Goal: Register for event/course

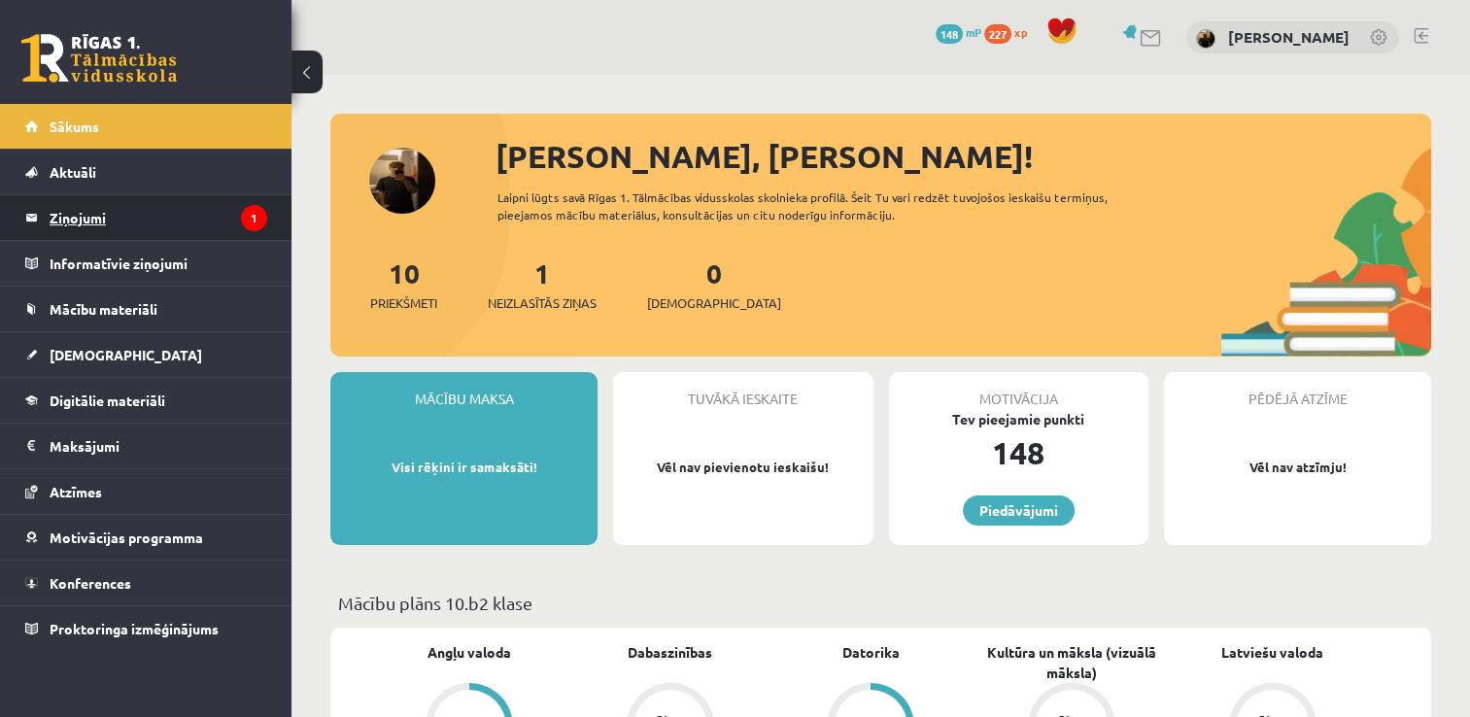
click at [175, 234] on legend "Ziņojumi 1" at bounding box center [159, 217] width 218 height 45
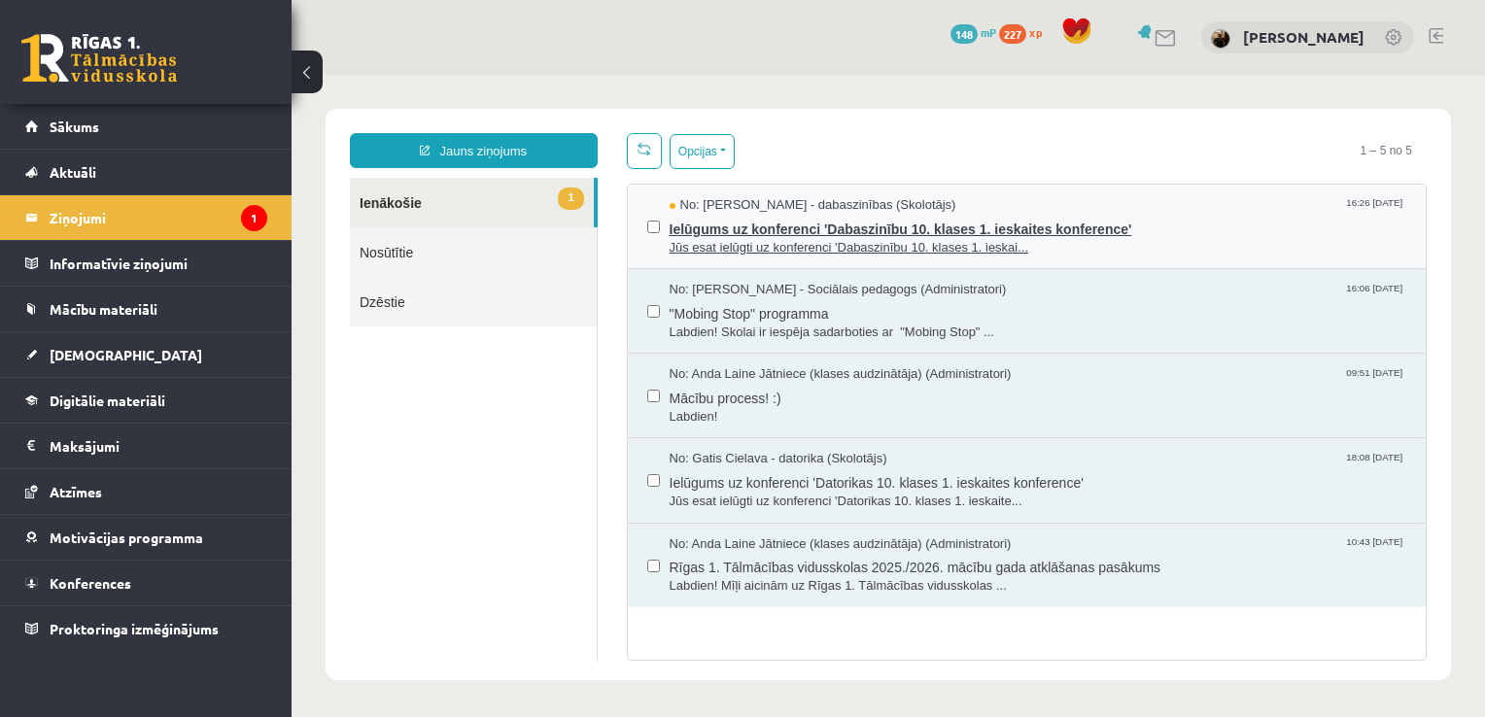
click at [802, 215] on span "Ielūgums uz konferenci 'Dabaszinību 10. klases 1. ieskaites konference'" at bounding box center [1037, 227] width 737 height 24
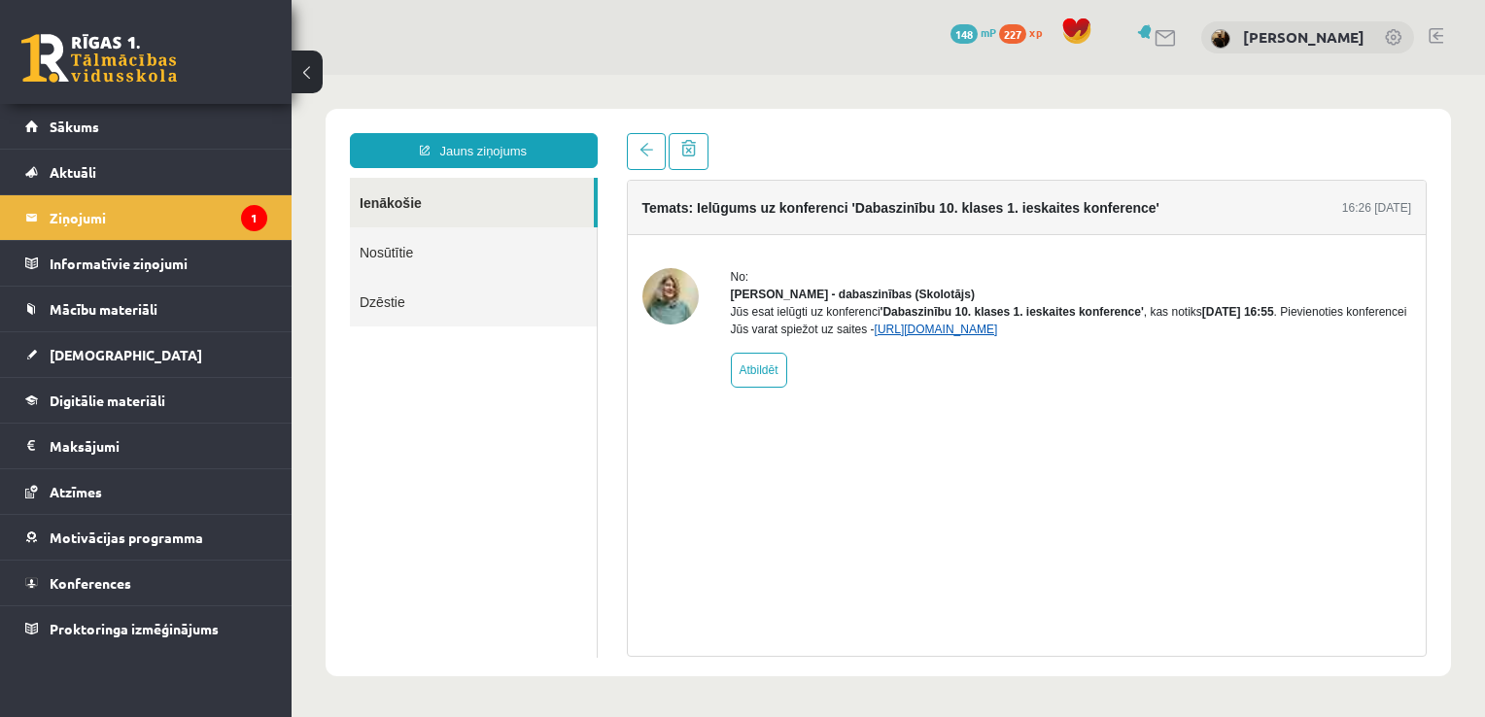
click at [992, 336] on link "https://eskola.r1tv.lv/conferences/4468/join" at bounding box center [935, 330] width 123 height 14
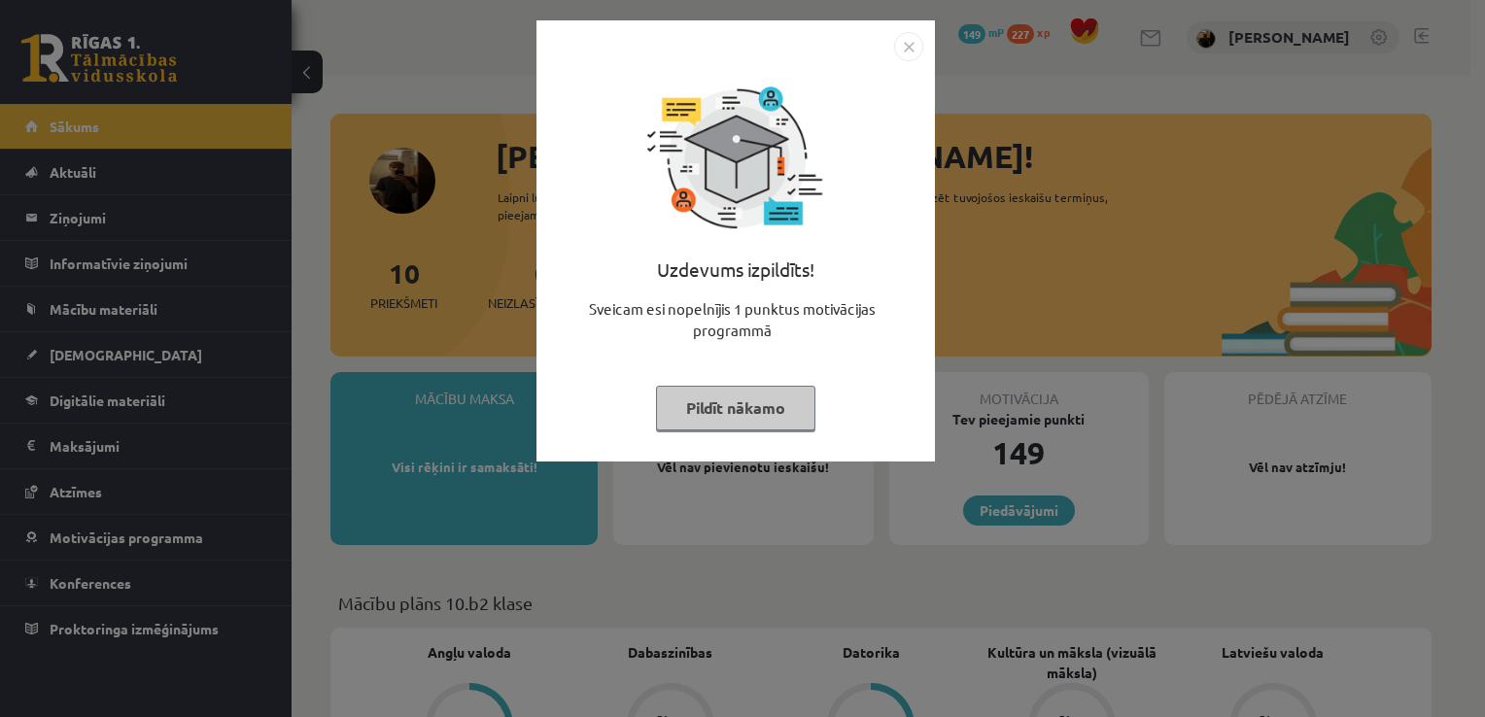
click at [904, 45] on img "Close" at bounding box center [908, 46] width 29 height 29
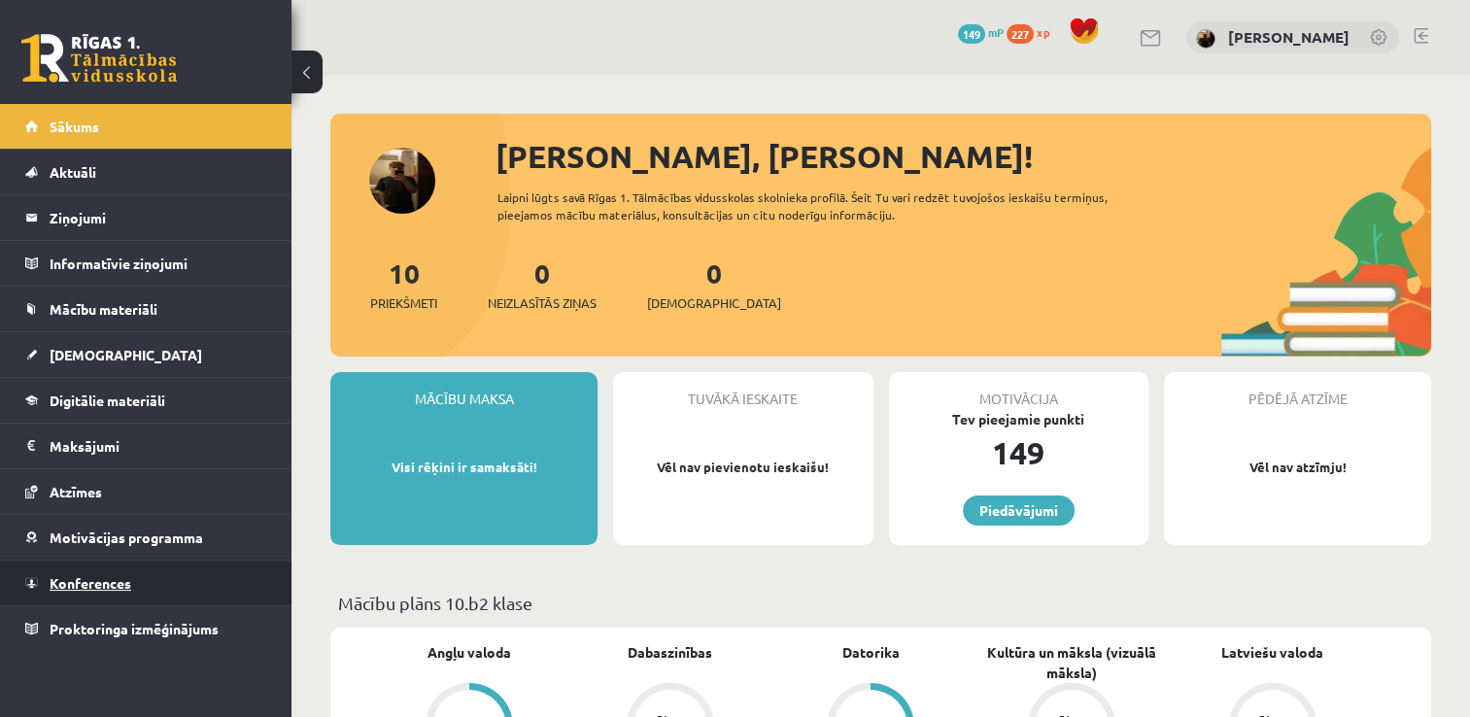
click at [93, 569] on link "Konferences" at bounding box center [146, 583] width 242 height 45
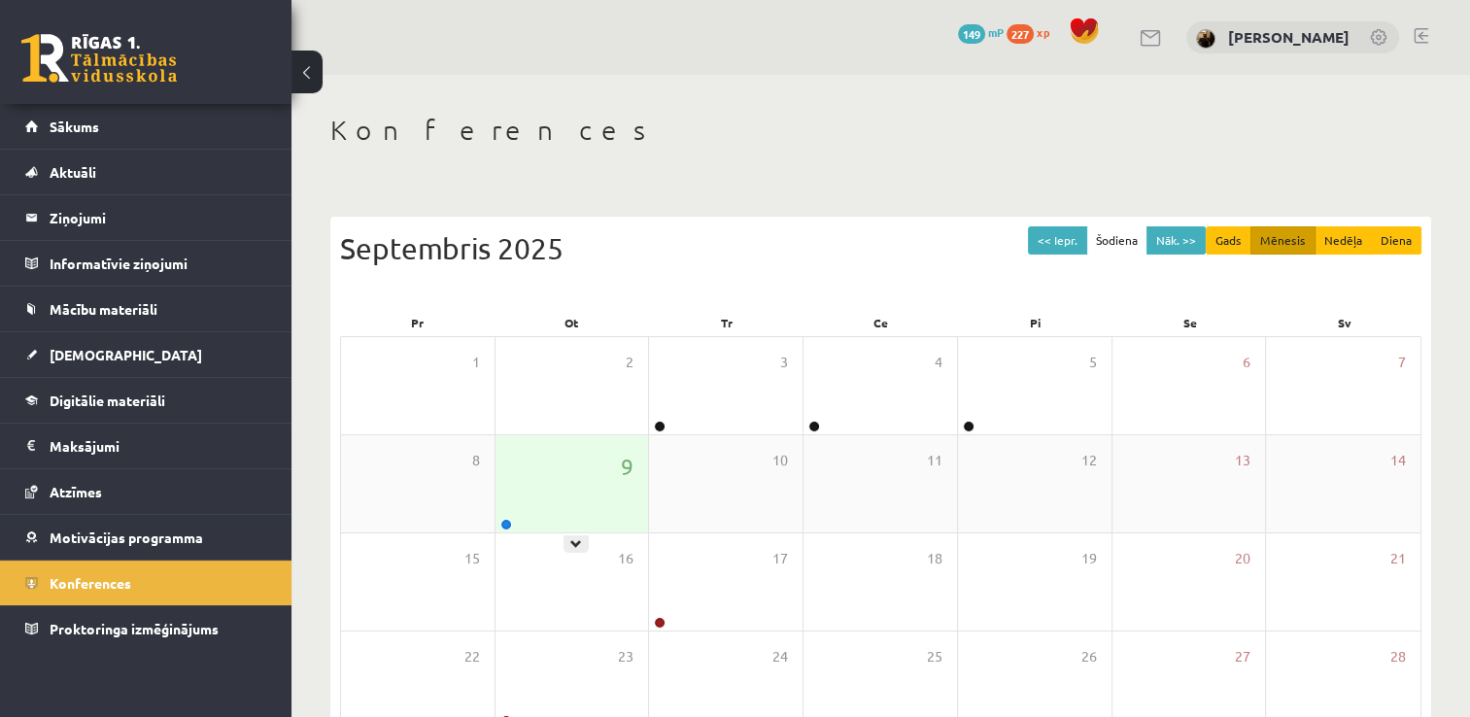
click at [543, 497] on div "9" at bounding box center [573, 483] width 154 height 97
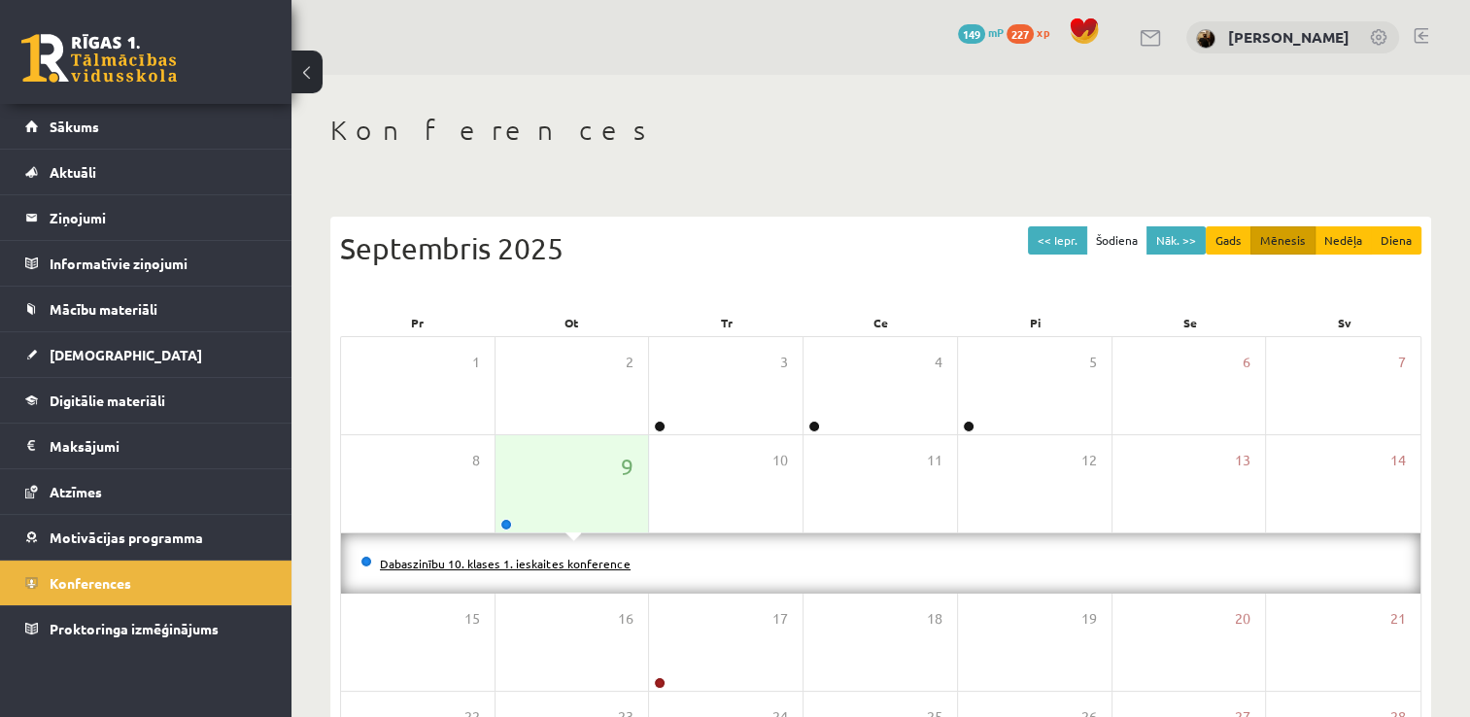
click at [531, 562] on link "Dabaszinību 10. klases 1. ieskaites konference" at bounding box center [505, 564] width 251 height 16
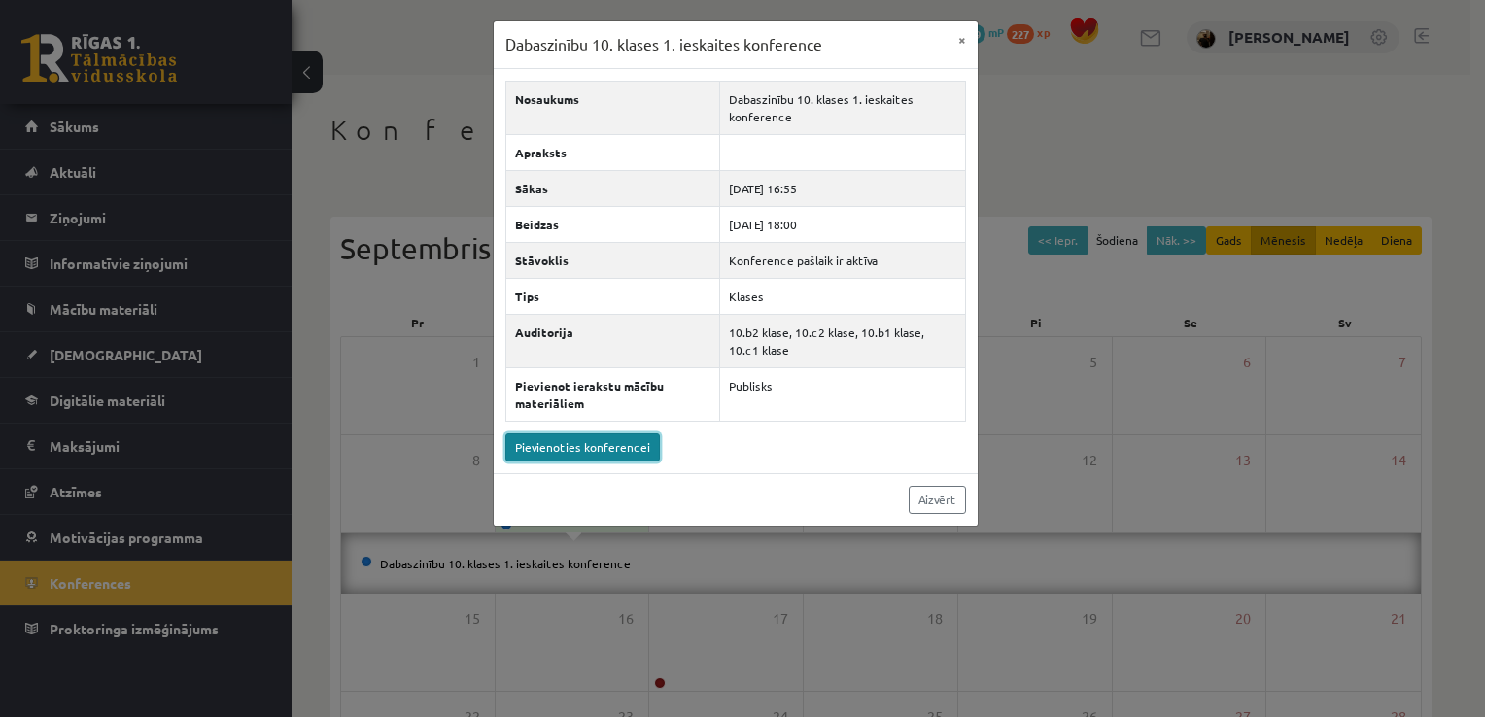
click at [634, 447] on link "Pievienoties konferencei" at bounding box center [582, 447] width 154 height 28
click at [637, 457] on link "Pievienoties konferencei" at bounding box center [582, 447] width 154 height 28
click at [577, 433] on link "Pievienoties konferencei" at bounding box center [582, 447] width 154 height 28
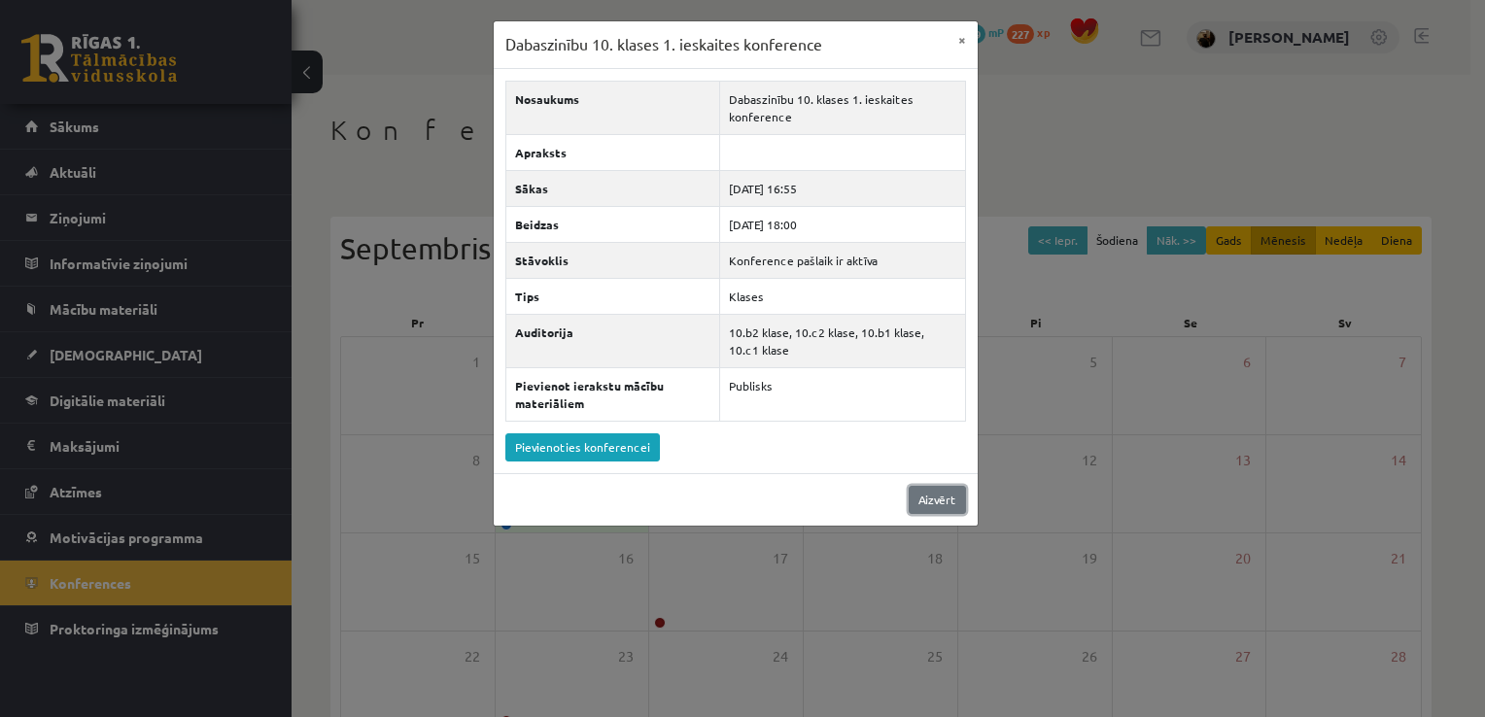
click at [959, 497] on link "Aizvērt" at bounding box center [936, 500] width 57 height 28
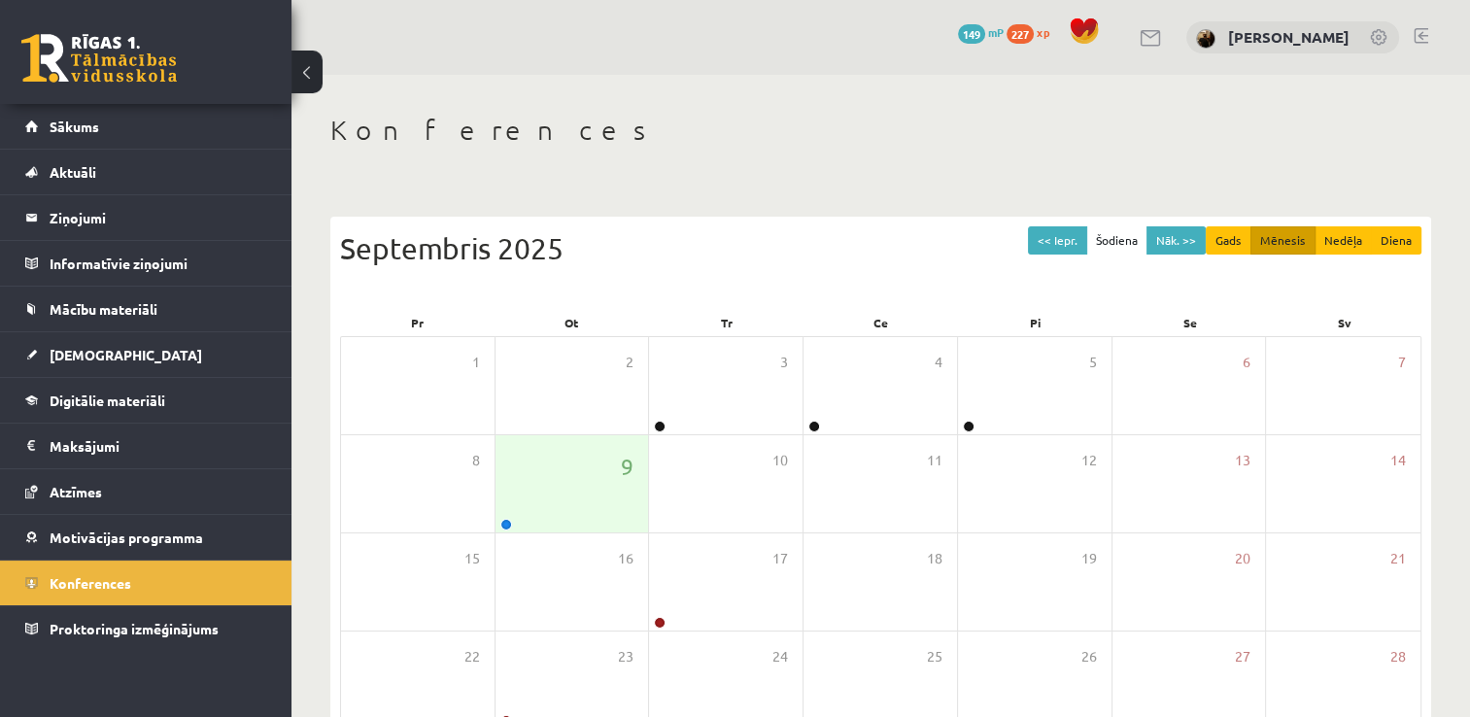
click at [1411, 37] on div "0 Dāvanas 149 mP 227 xp [PERSON_NAME]" at bounding box center [880, 37] width 1179 height 75
click at [1415, 36] on link at bounding box center [1421, 36] width 15 height 16
